Goal: Information Seeking & Learning: Learn about a topic

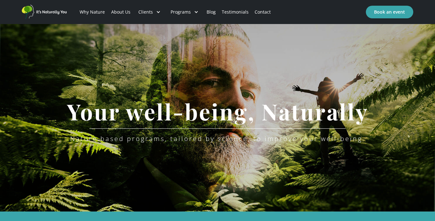
click at [122, 13] on link "About Us" at bounding box center [120, 11] width 25 height 21
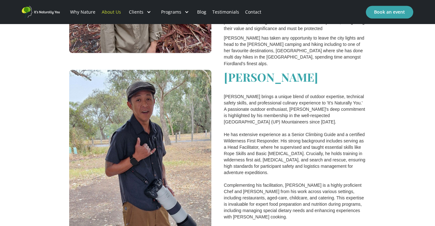
scroll to position [1043, 0]
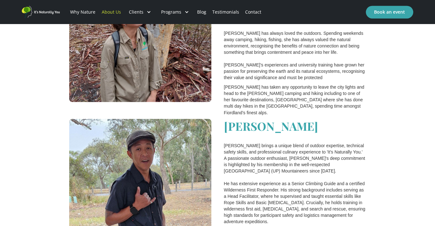
click at [130, 119] on img at bounding box center [140, 210] width 142 height 182
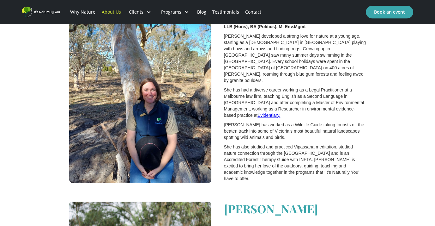
scroll to position [474, 0]
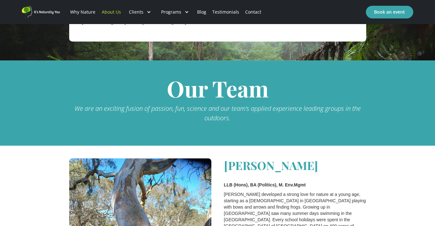
scroll to position [379, 0]
